Goal: Information Seeking & Learning: Learn about a topic

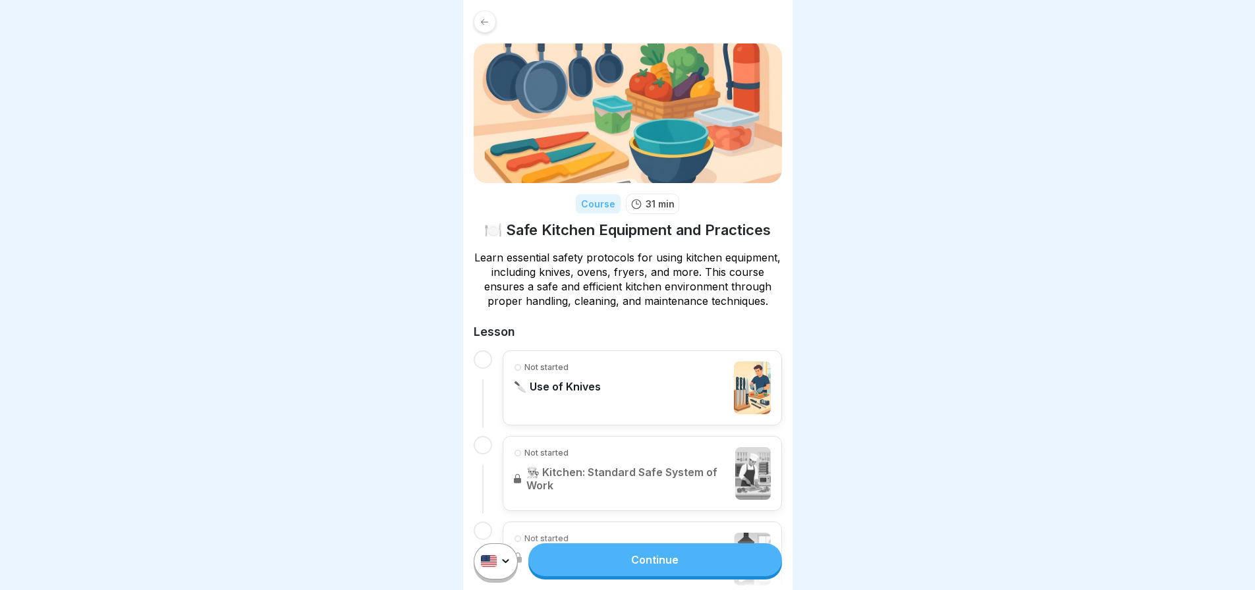
click at [654, 398] on div "Not started 🔪 Use of Knives" at bounding box center [642, 388] width 257 height 53
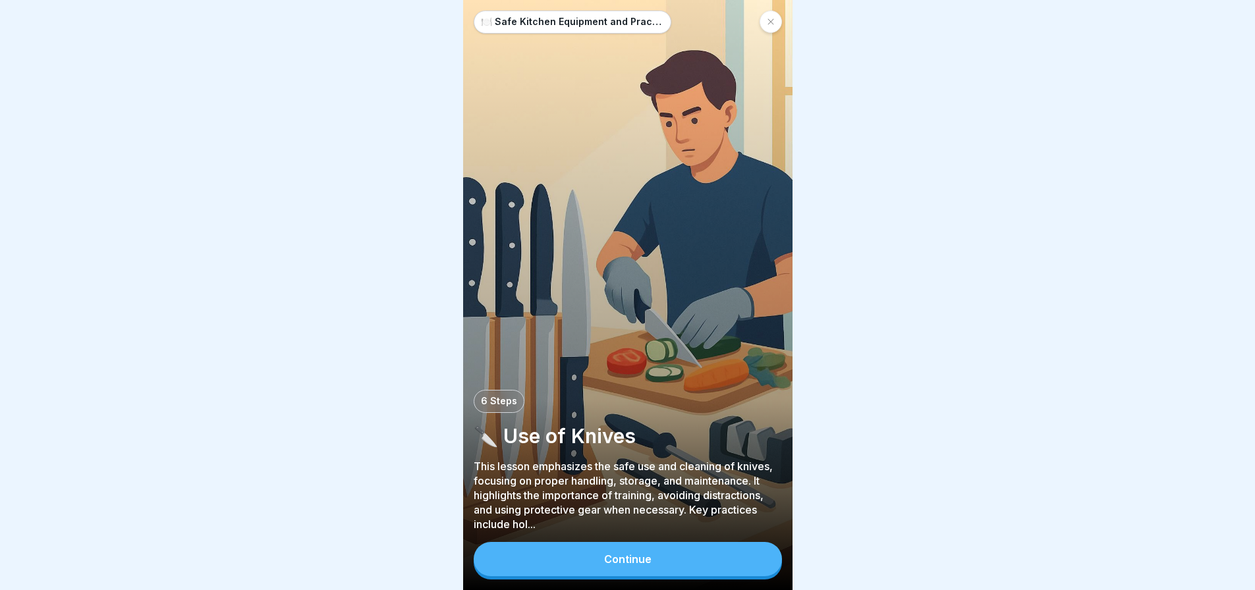
click at [668, 569] on button "Continue" at bounding box center [628, 559] width 308 height 34
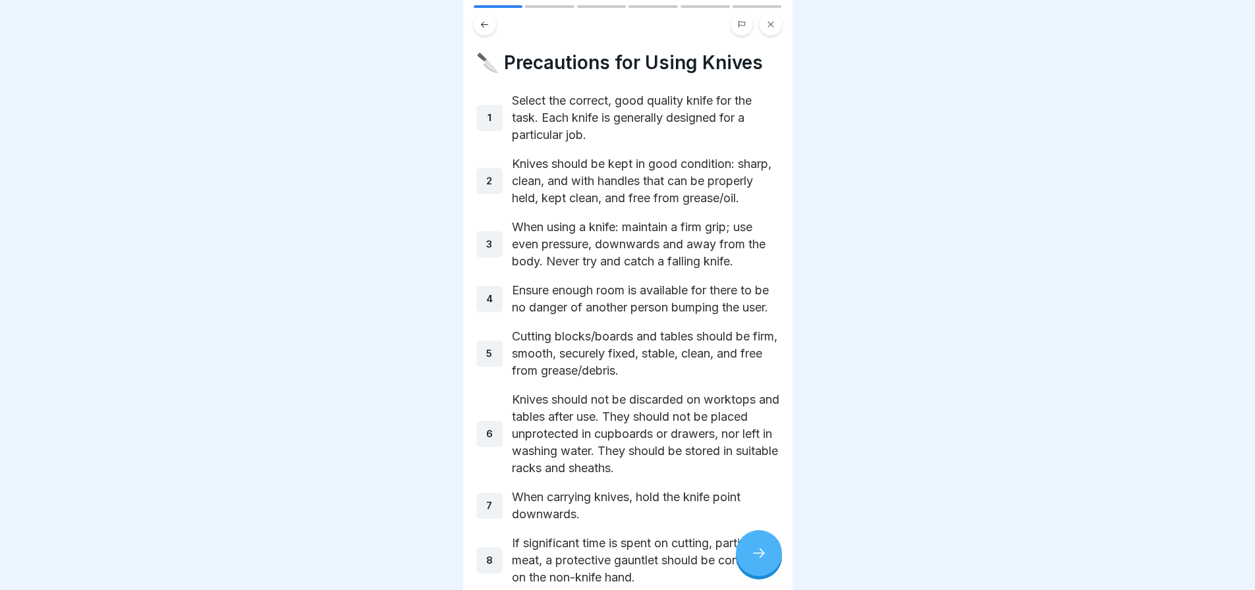
click at [760, 561] on icon at bounding box center [759, 553] width 16 height 16
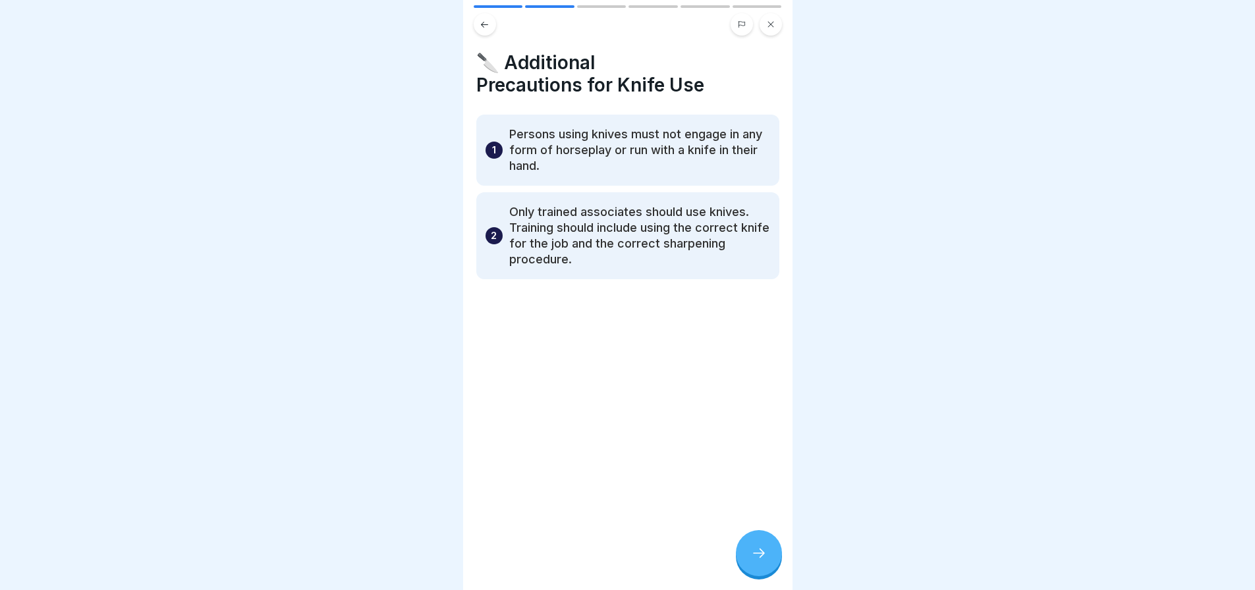
click at [760, 561] on icon at bounding box center [759, 553] width 16 height 16
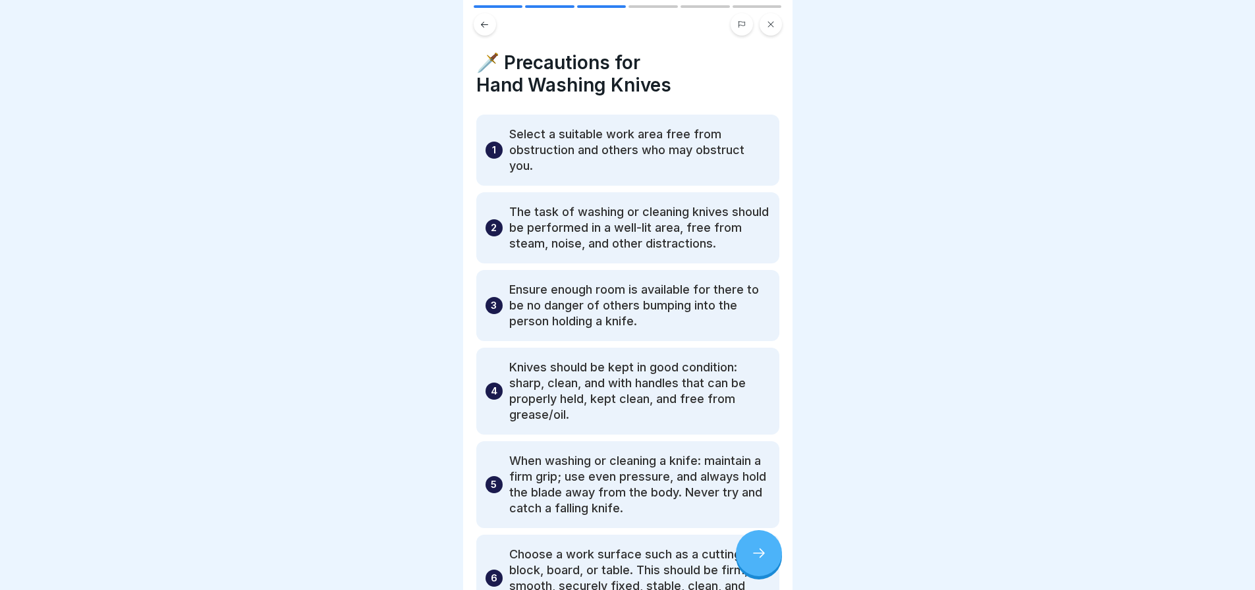
click at [760, 561] on icon at bounding box center [759, 553] width 16 height 16
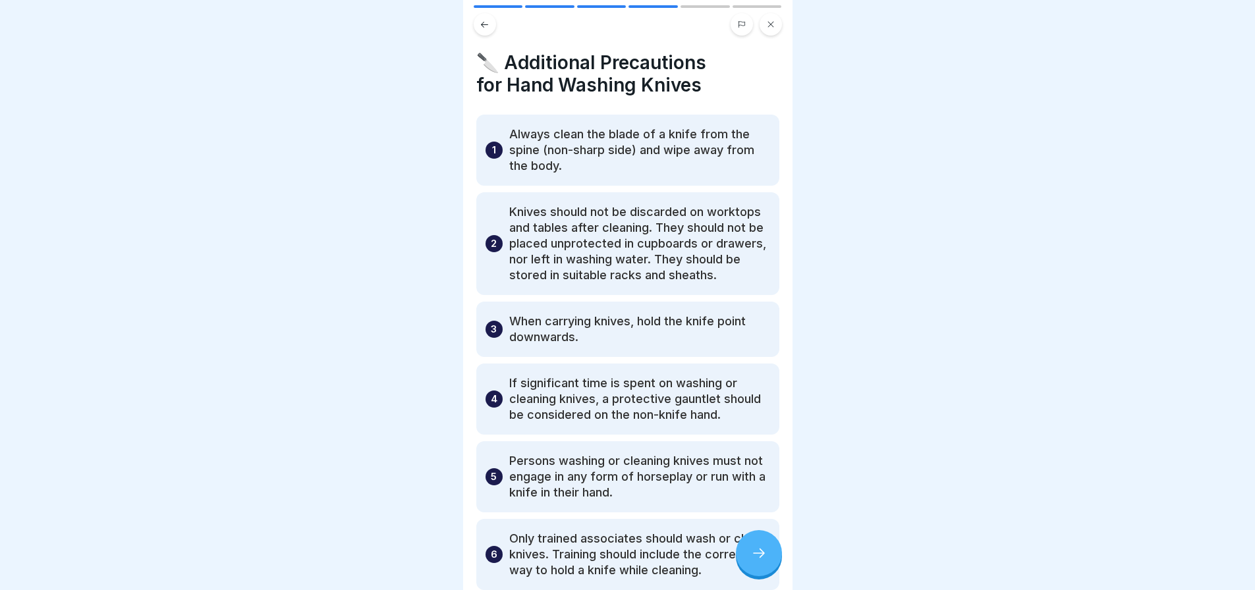
click at [760, 561] on icon at bounding box center [759, 553] width 16 height 16
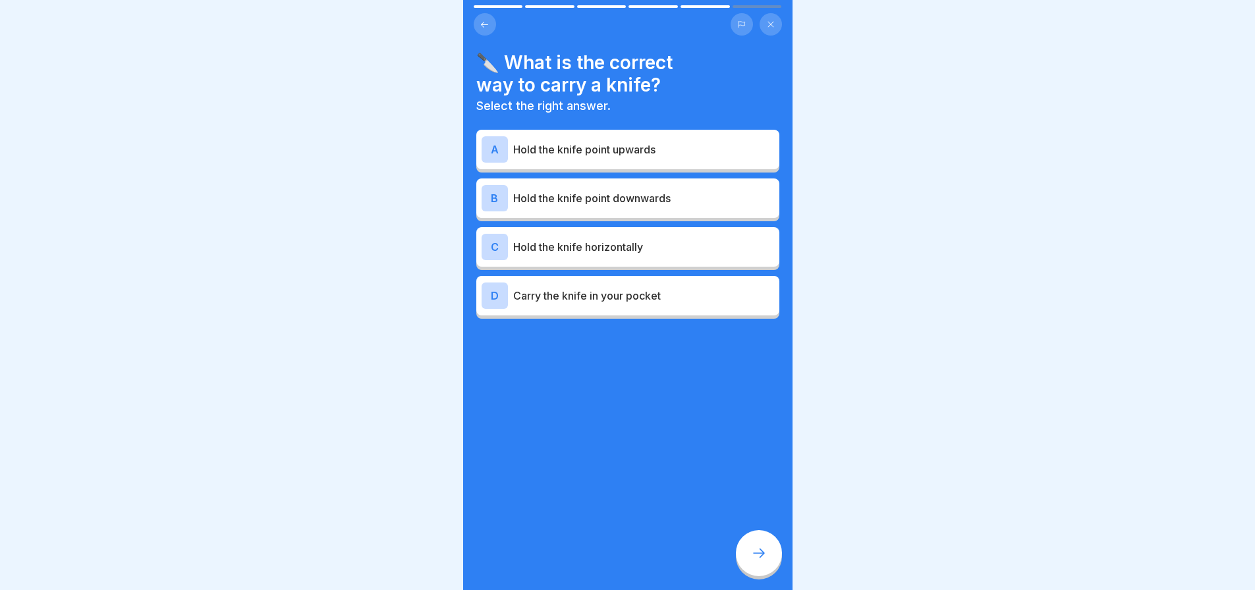
click at [760, 561] on icon at bounding box center [759, 553] width 16 height 16
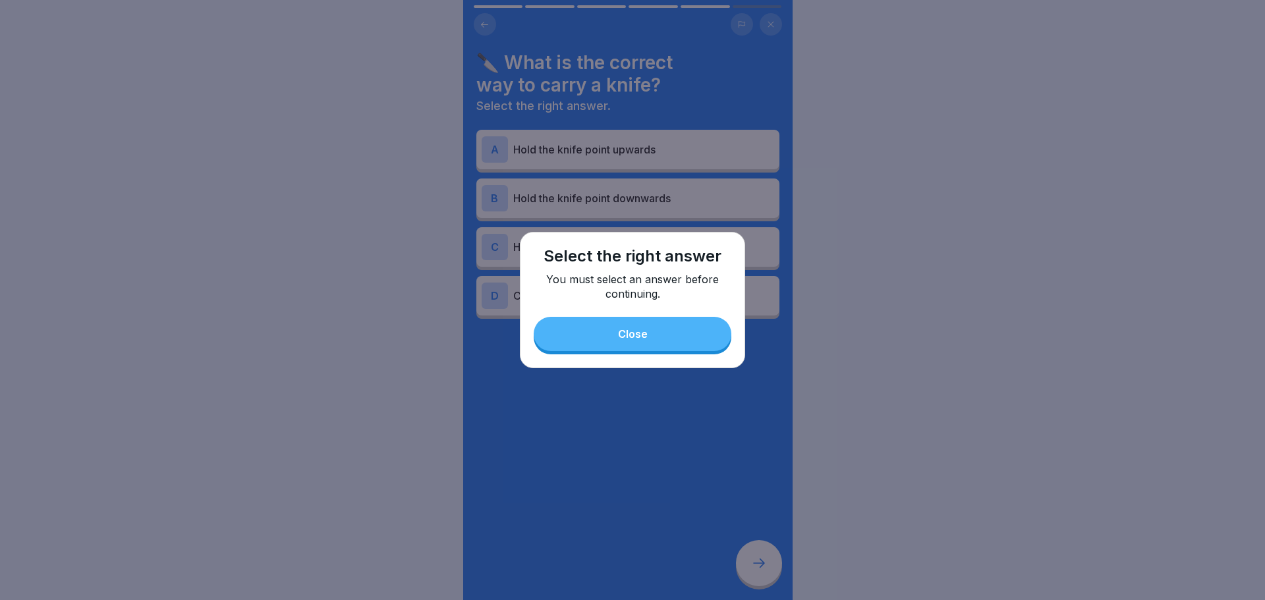
click at [630, 341] on button "Close" at bounding box center [633, 334] width 198 height 34
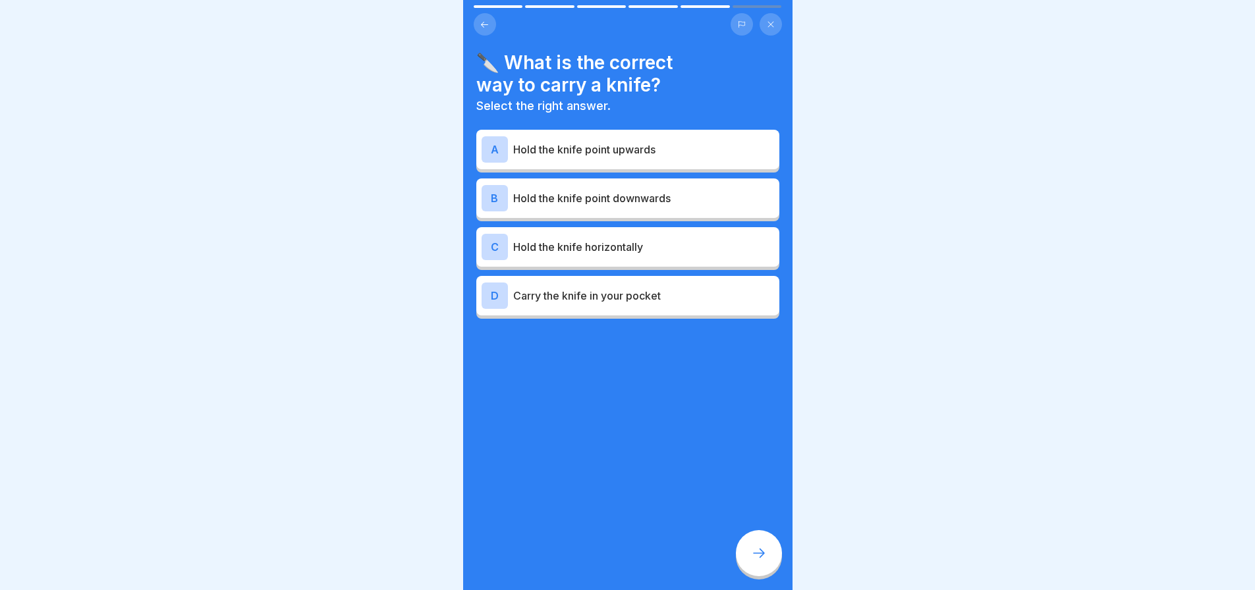
click at [631, 199] on p "Hold the knife point downwards" at bounding box center [643, 198] width 261 height 16
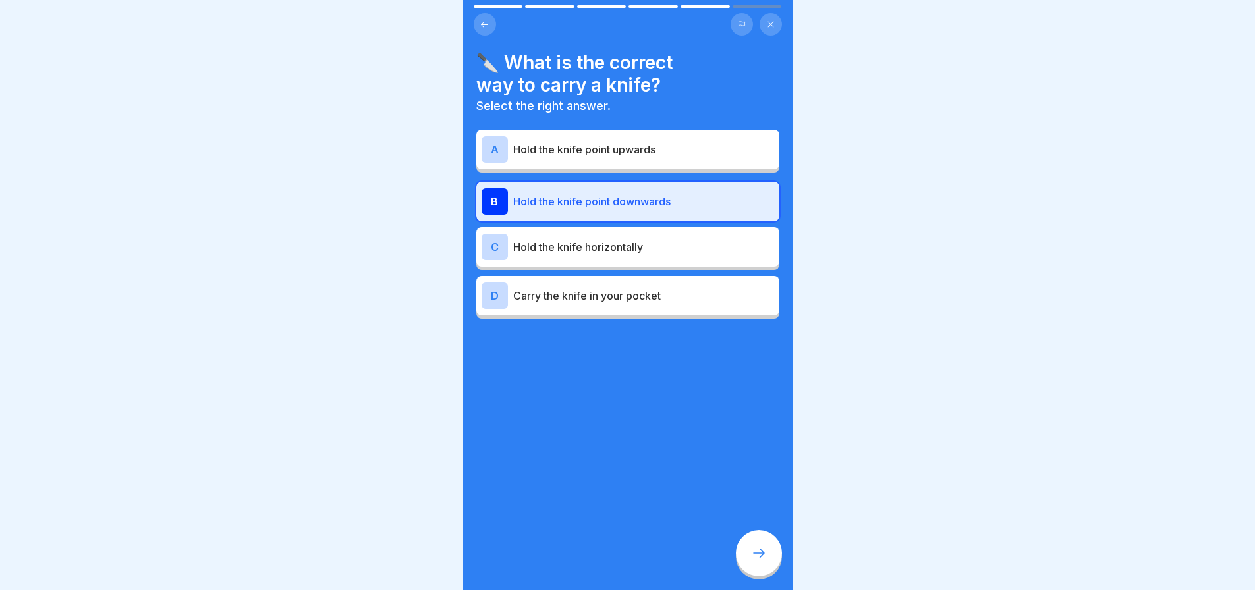
click at [760, 561] on icon at bounding box center [759, 553] width 16 height 16
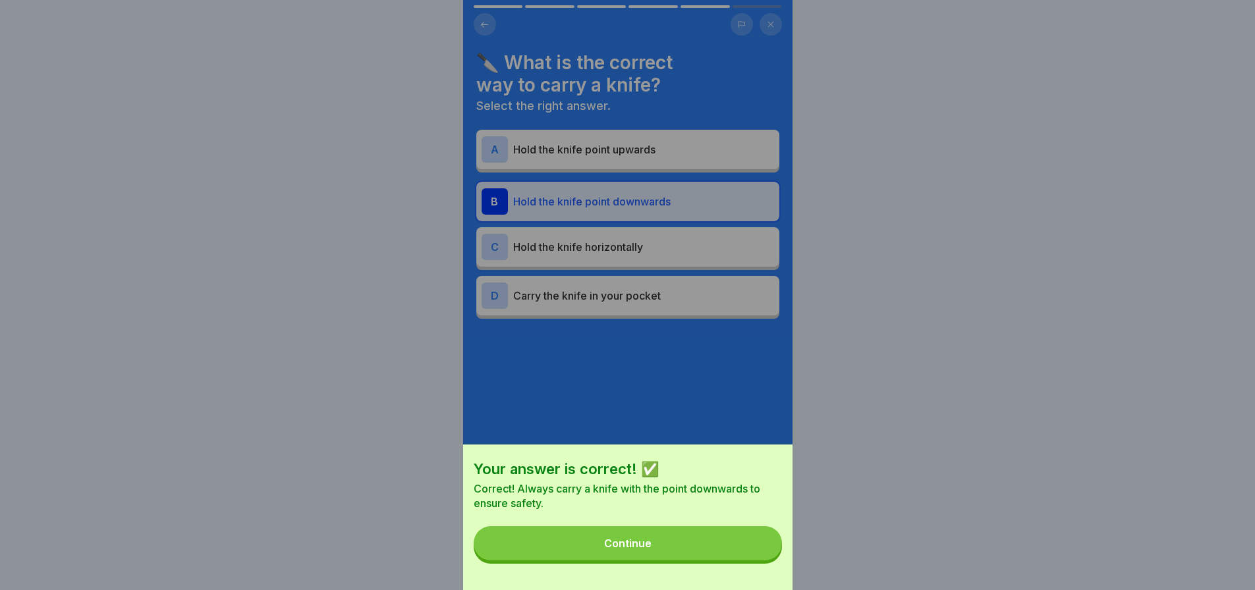
click at [711, 561] on button "Continue" at bounding box center [628, 543] width 308 height 34
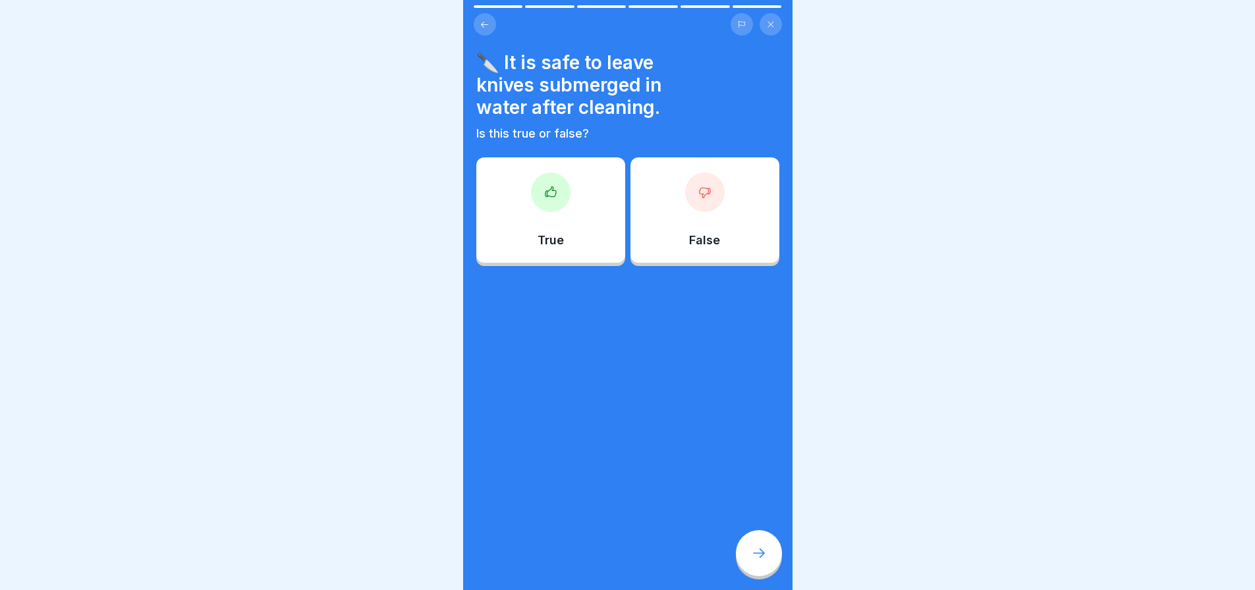
click at [662, 218] on div "False" at bounding box center [704, 209] width 149 height 105
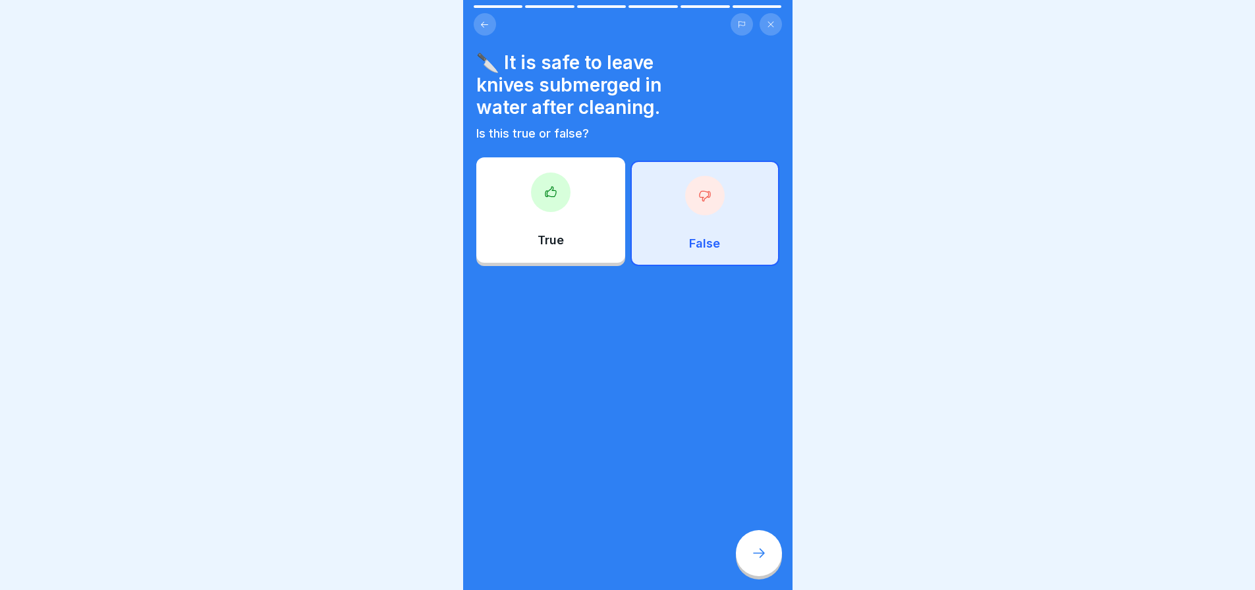
click at [762, 561] on icon at bounding box center [759, 553] width 16 height 16
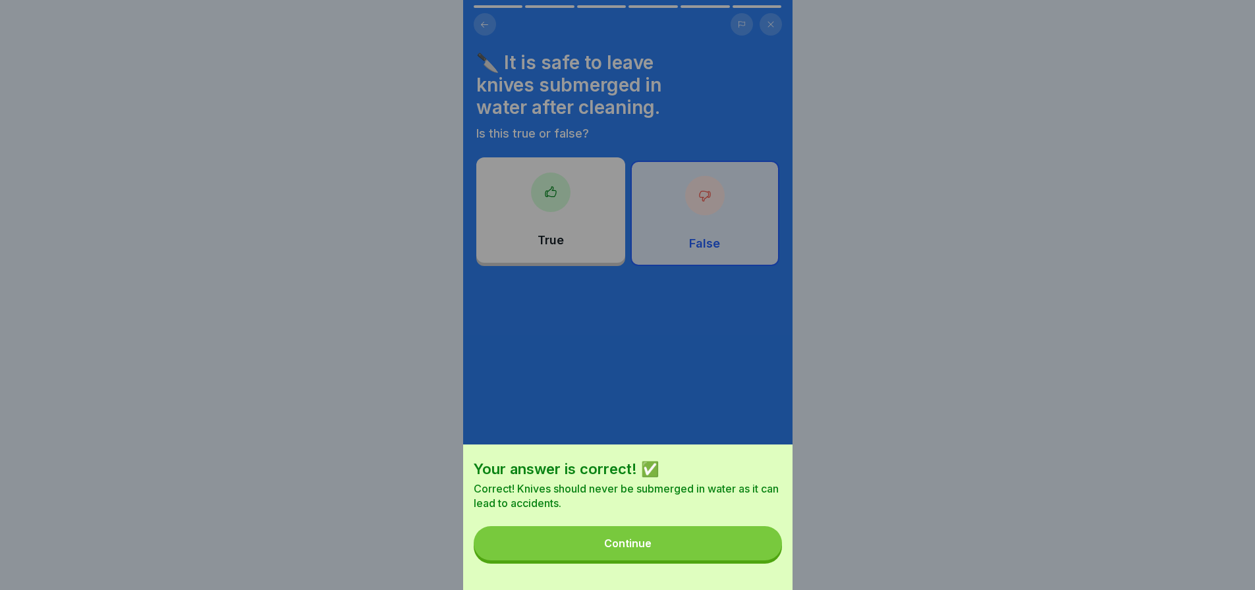
click at [707, 560] on button "Continue" at bounding box center [628, 543] width 308 height 34
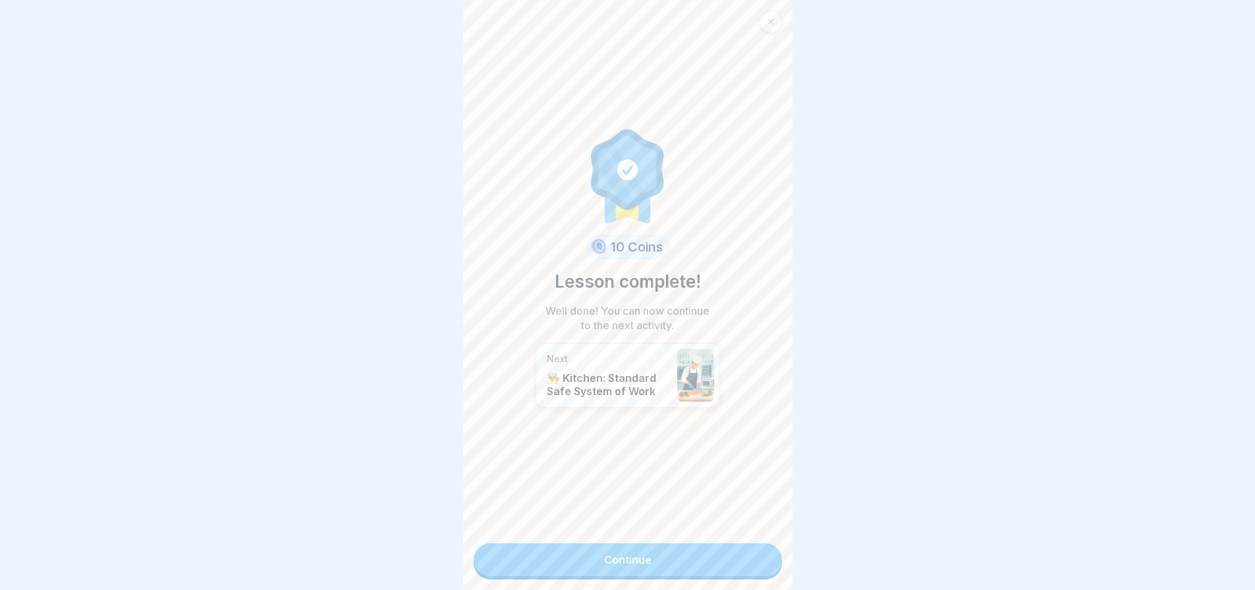
click at [693, 562] on link "Continue" at bounding box center [628, 559] width 308 height 33
